Goal: Task Accomplishment & Management: Use online tool/utility

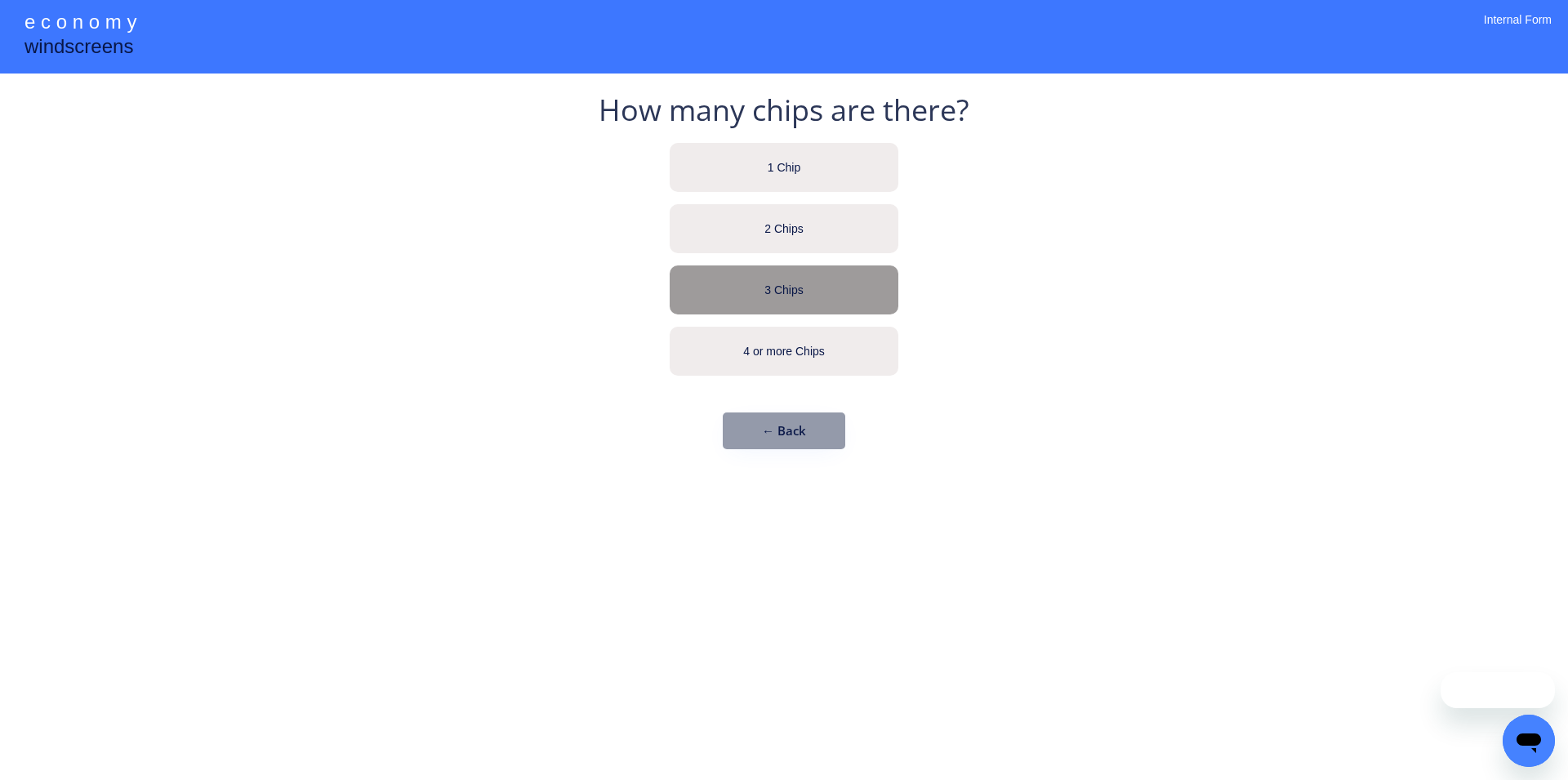
click at [757, 271] on div "3 Chips" at bounding box center [784, 291] width 229 height 49
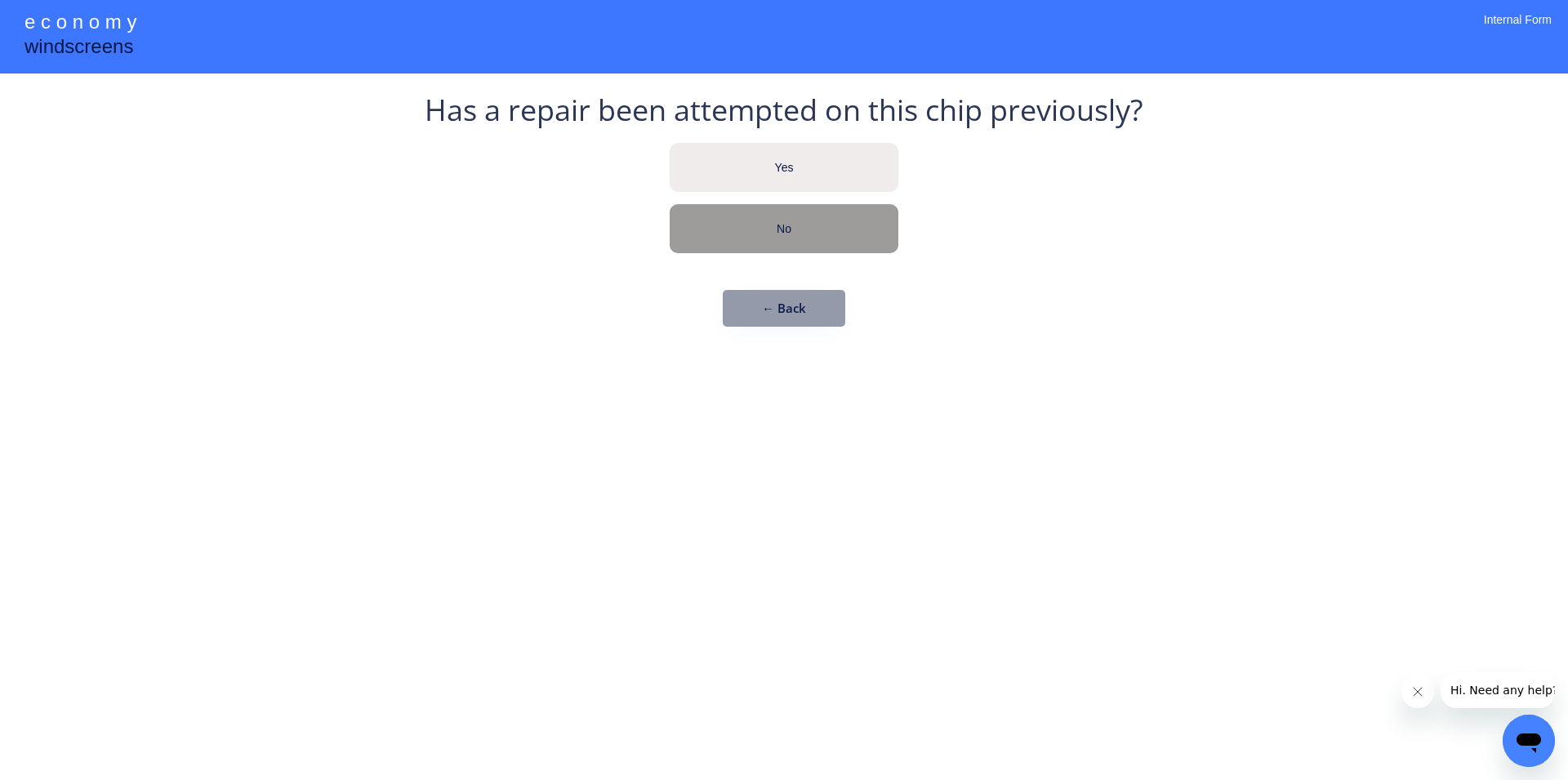
click at [761, 251] on div "No" at bounding box center [784, 229] width 229 height 49
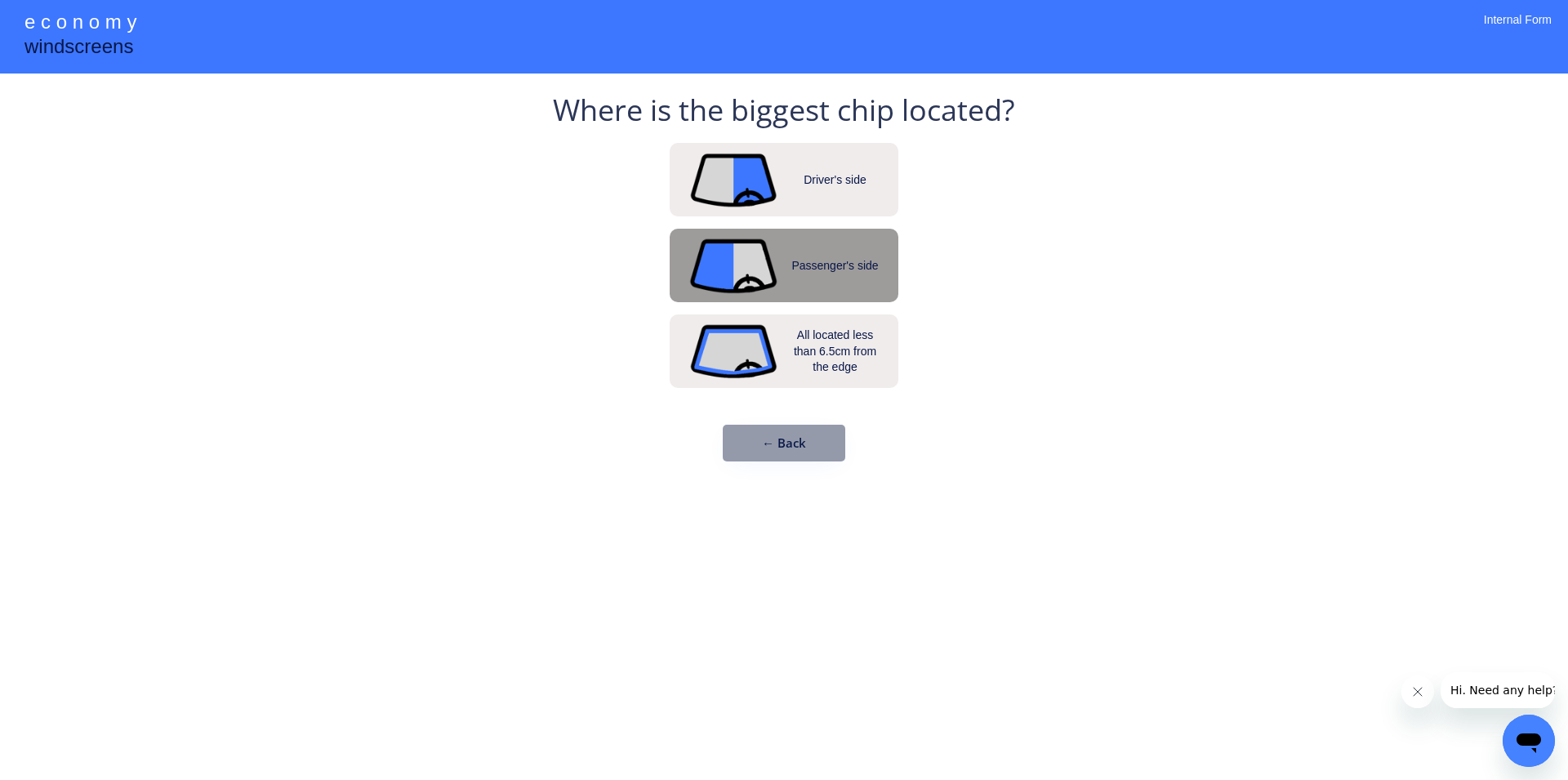
click at [759, 175] on img at bounding box center [733, 181] width 90 height 59
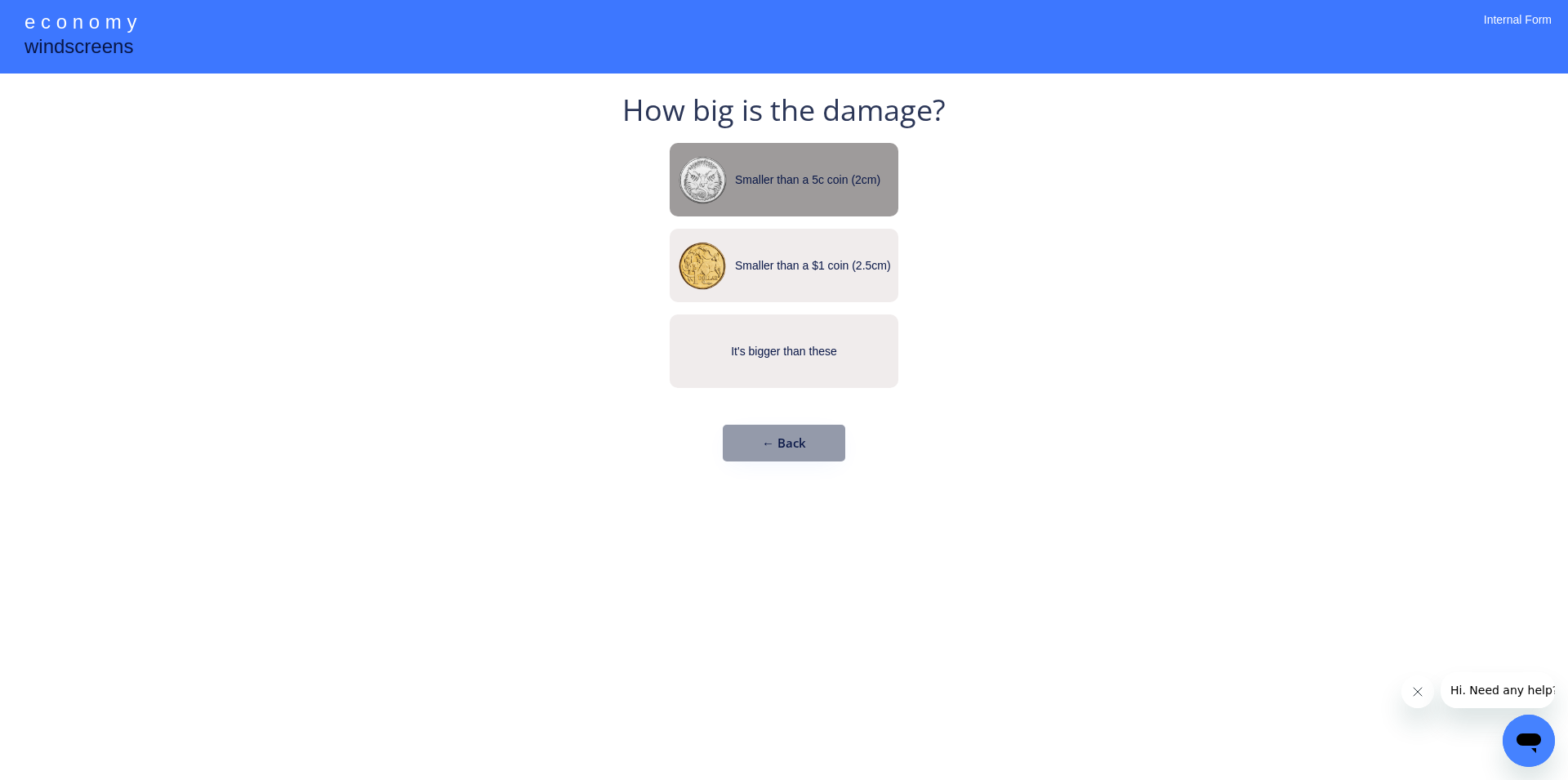
click at [759, 175] on div "Smaller than a 5c coin (2cm)" at bounding box center [817, 180] width 163 height 16
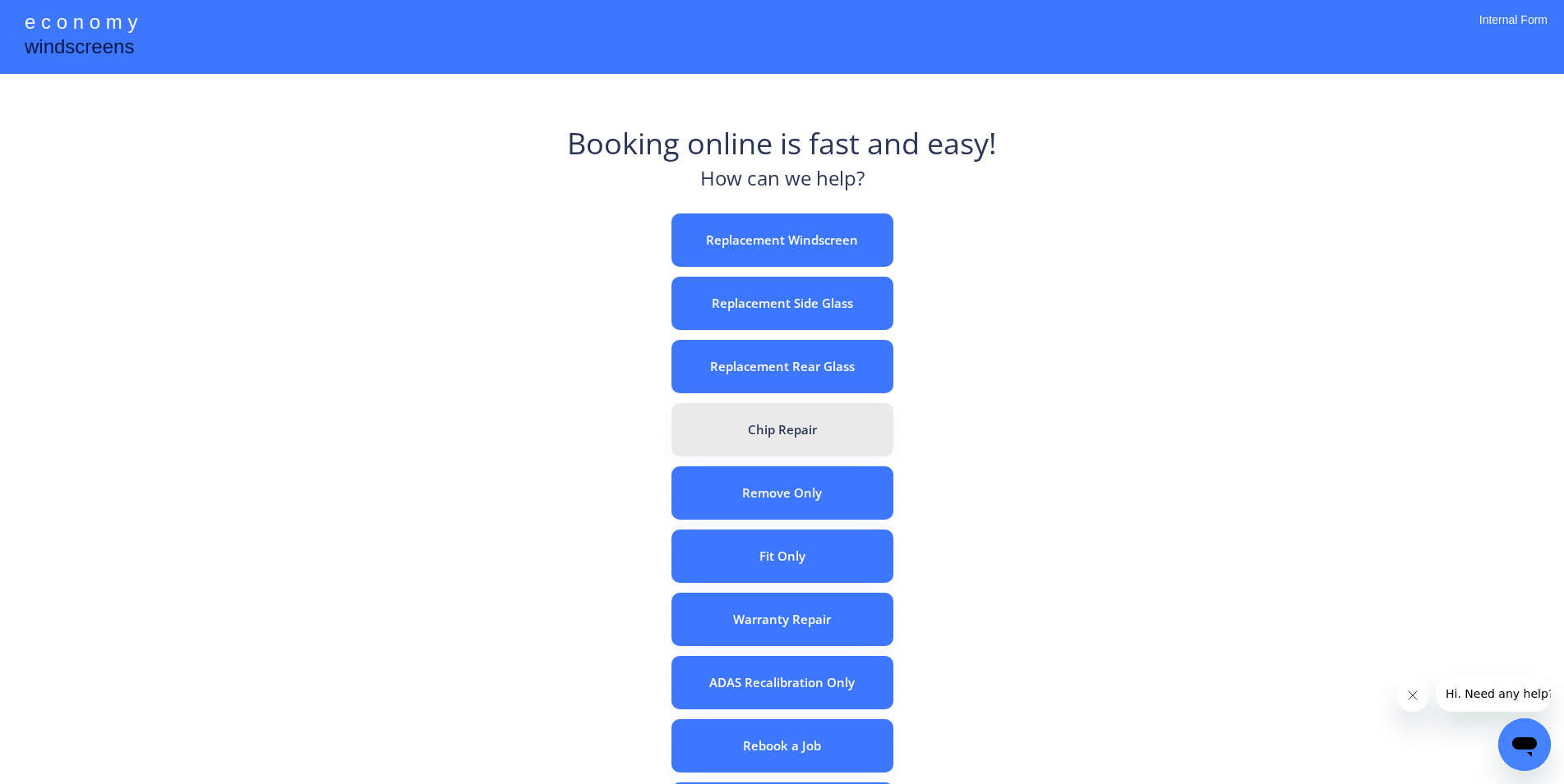
click at [782, 426] on button "Chip Repair" at bounding box center [782, 430] width 222 height 53
